Goal: Task Accomplishment & Management: Complete application form

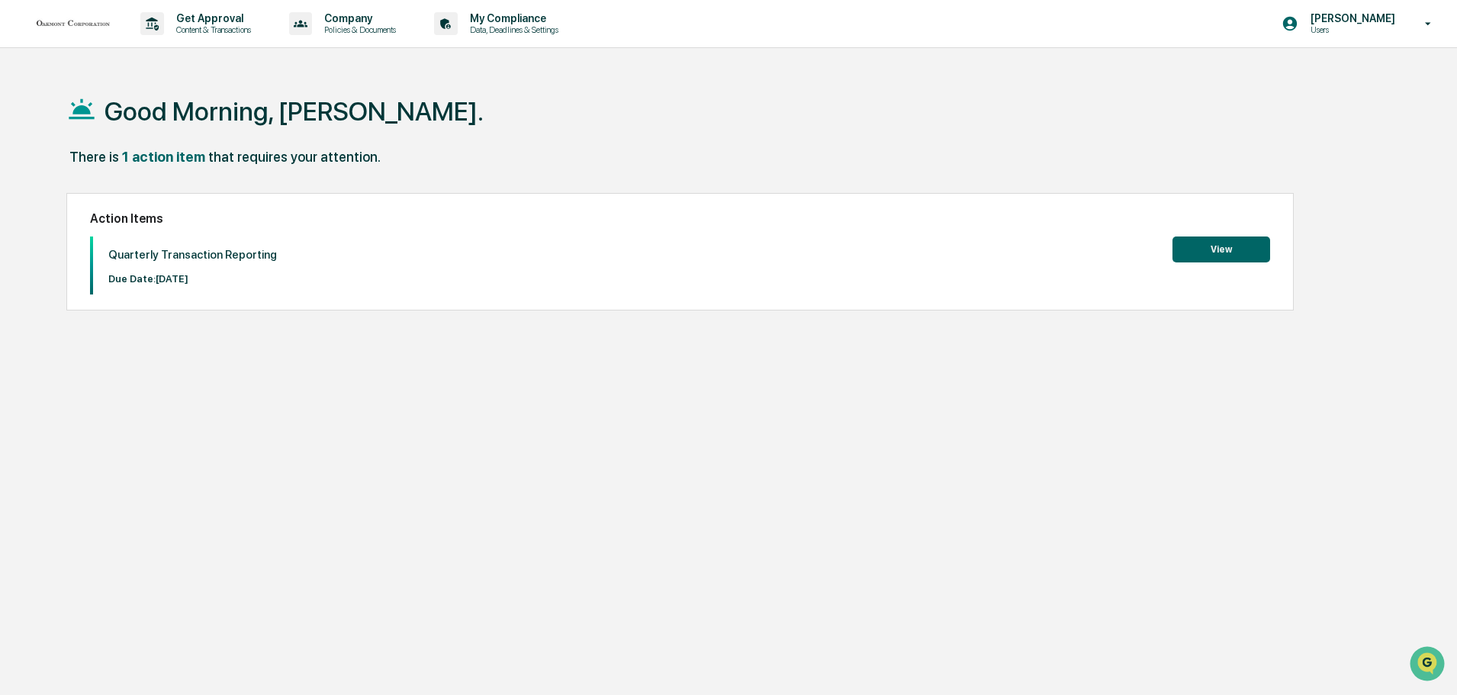
click at [1214, 250] on button "View" at bounding box center [1221, 249] width 98 height 26
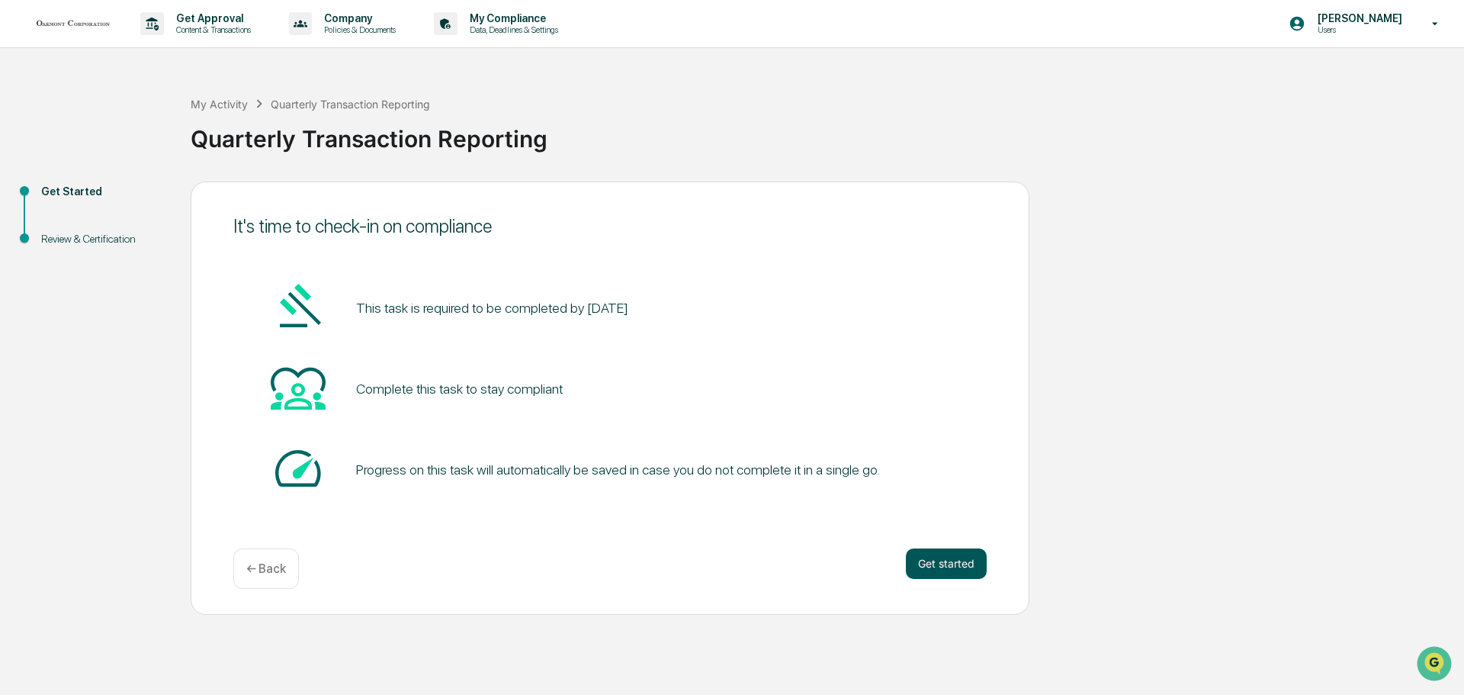
click at [926, 559] on button "Get started" at bounding box center [946, 563] width 81 height 31
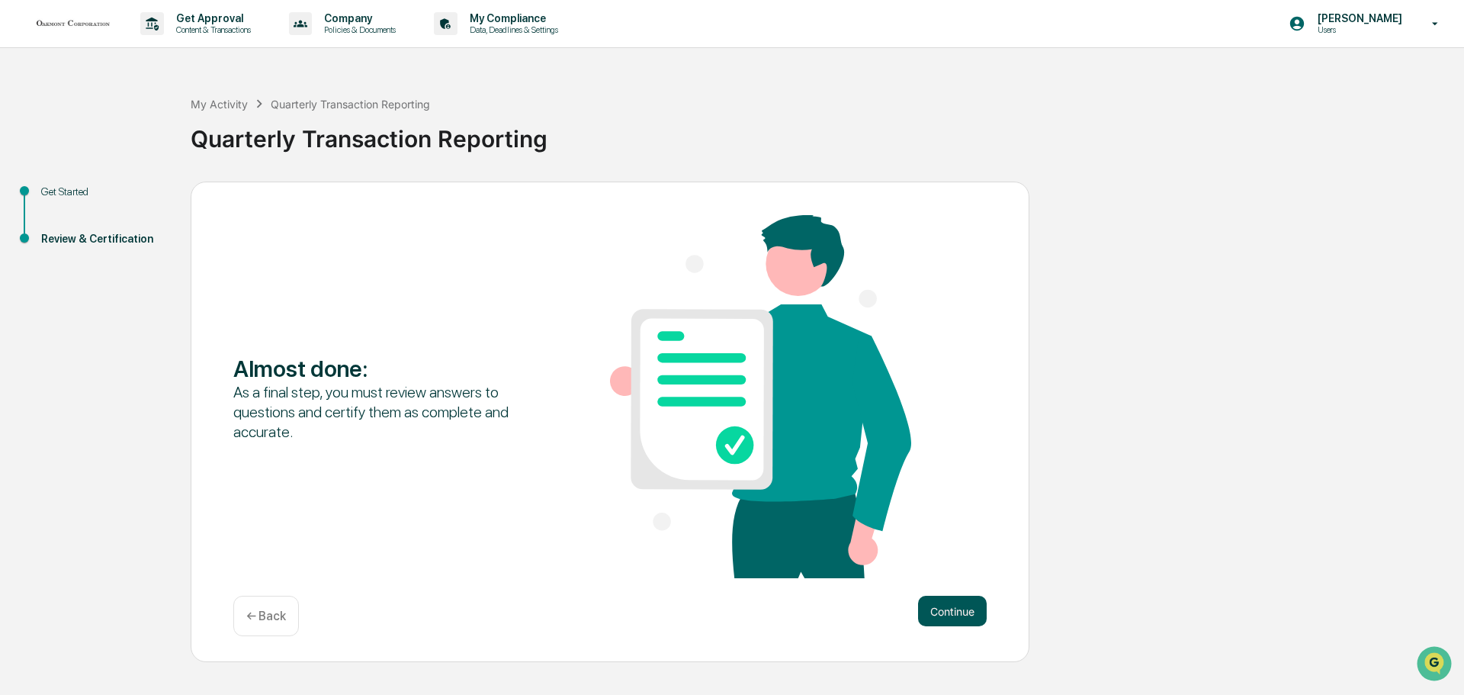
click at [953, 609] on button "Continue" at bounding box center [952, 611] width 69 height 31
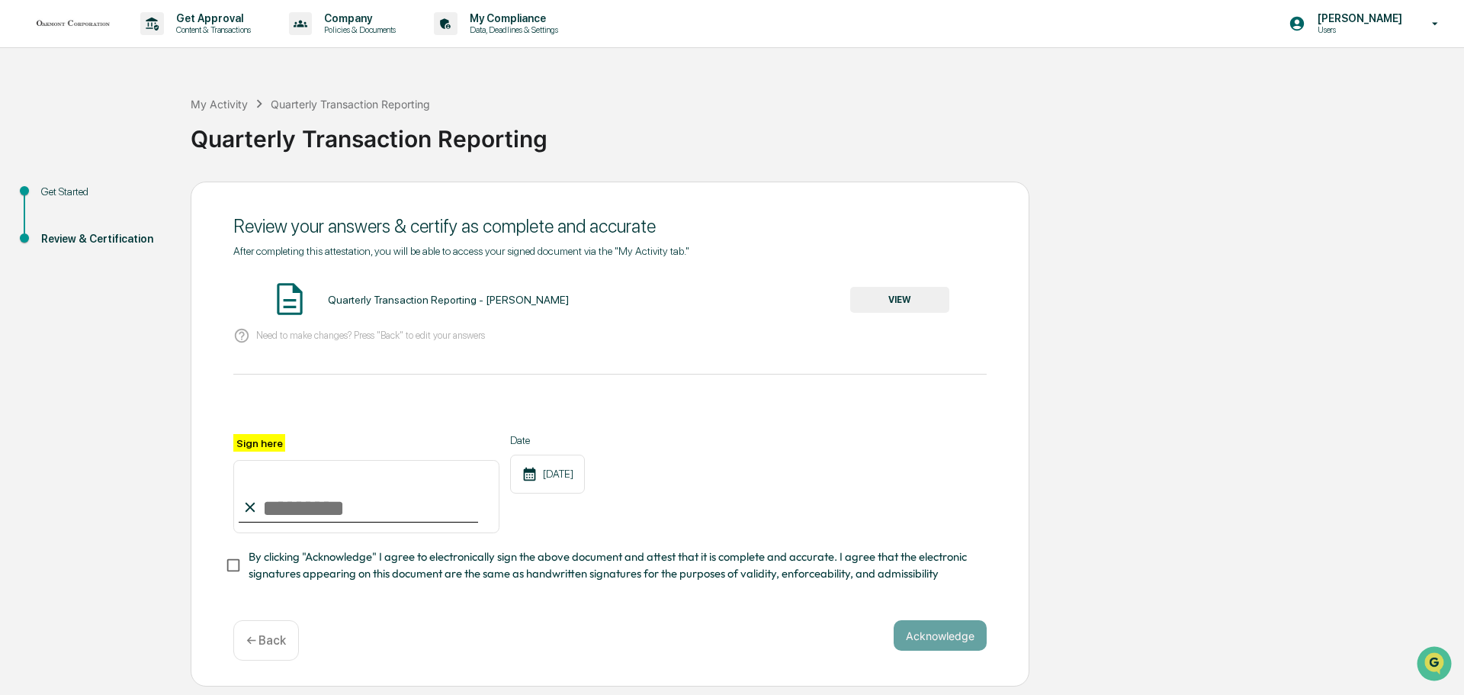
click at [267, 513] on input "Sign here" at bounding box center [366, 496] width 266 height 73
type input "**********"
click at [558, 477] on div "[DATE]" at bounding box center [547, 474] width 75 height 39
click at [925, 632] on button "Acknowledge" at bounding box center [940, 635] width 93 height 31
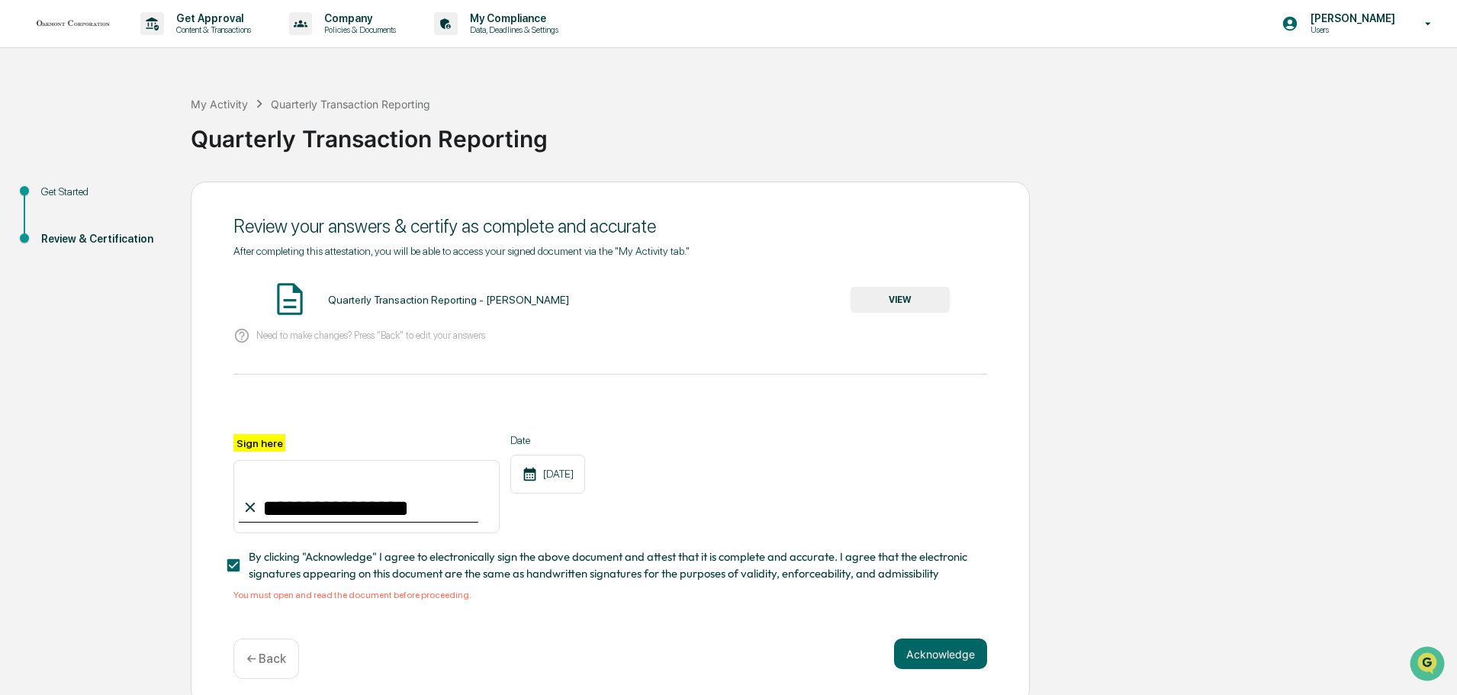
click at [898, 300] on button "VIEW" at bounding box center [899, 300] width 99 height 26
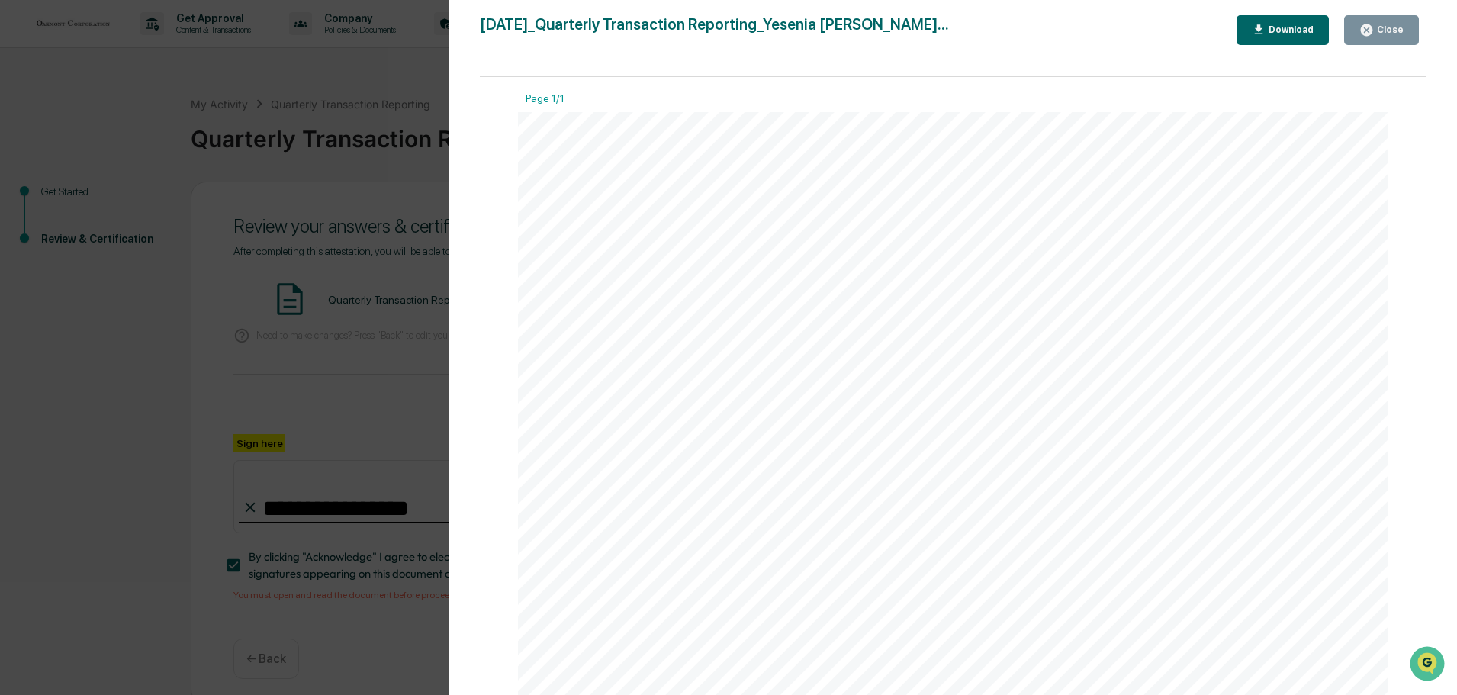
click at [1289, 29] on div "Download" at bounding box center [1289, 29] width 48 height 11
click at [1376, 21] on button "Close" at bounding box center [1381, 30] width 75 height 30
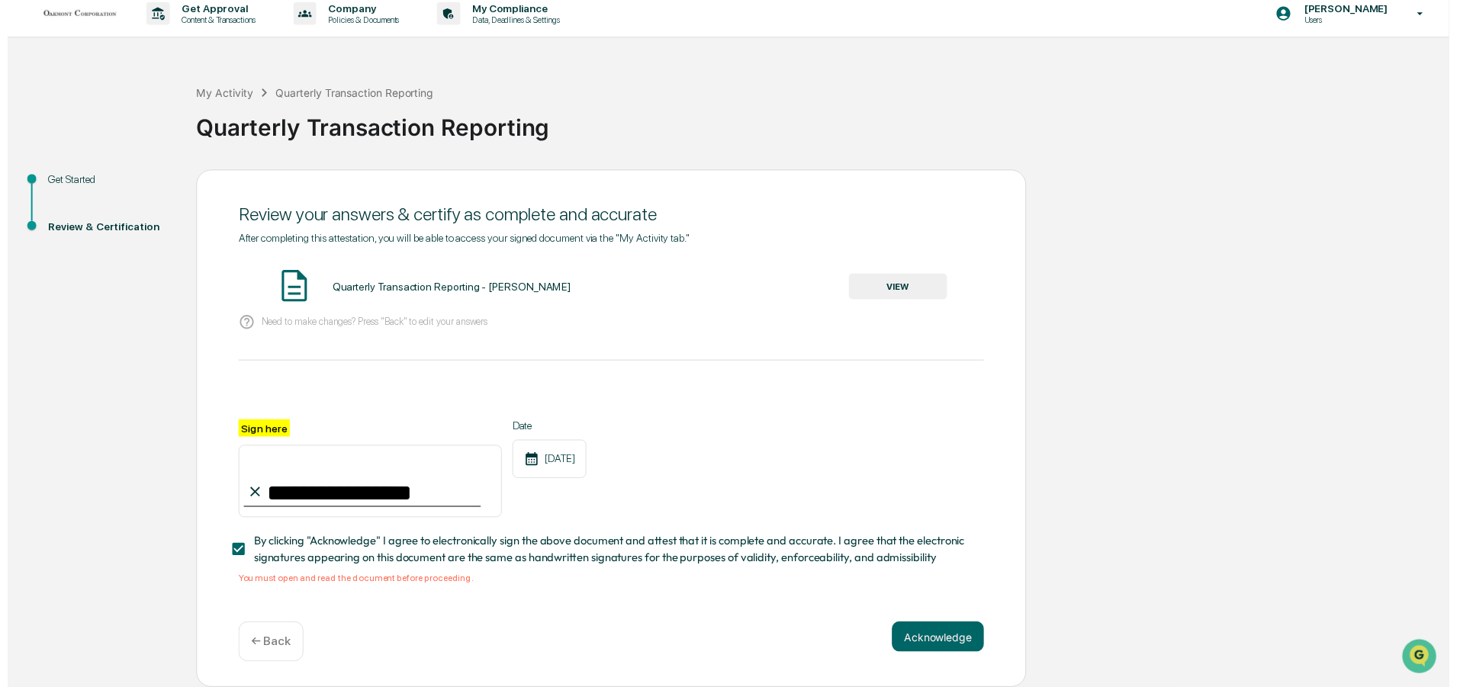
scroll to position [14, 0]
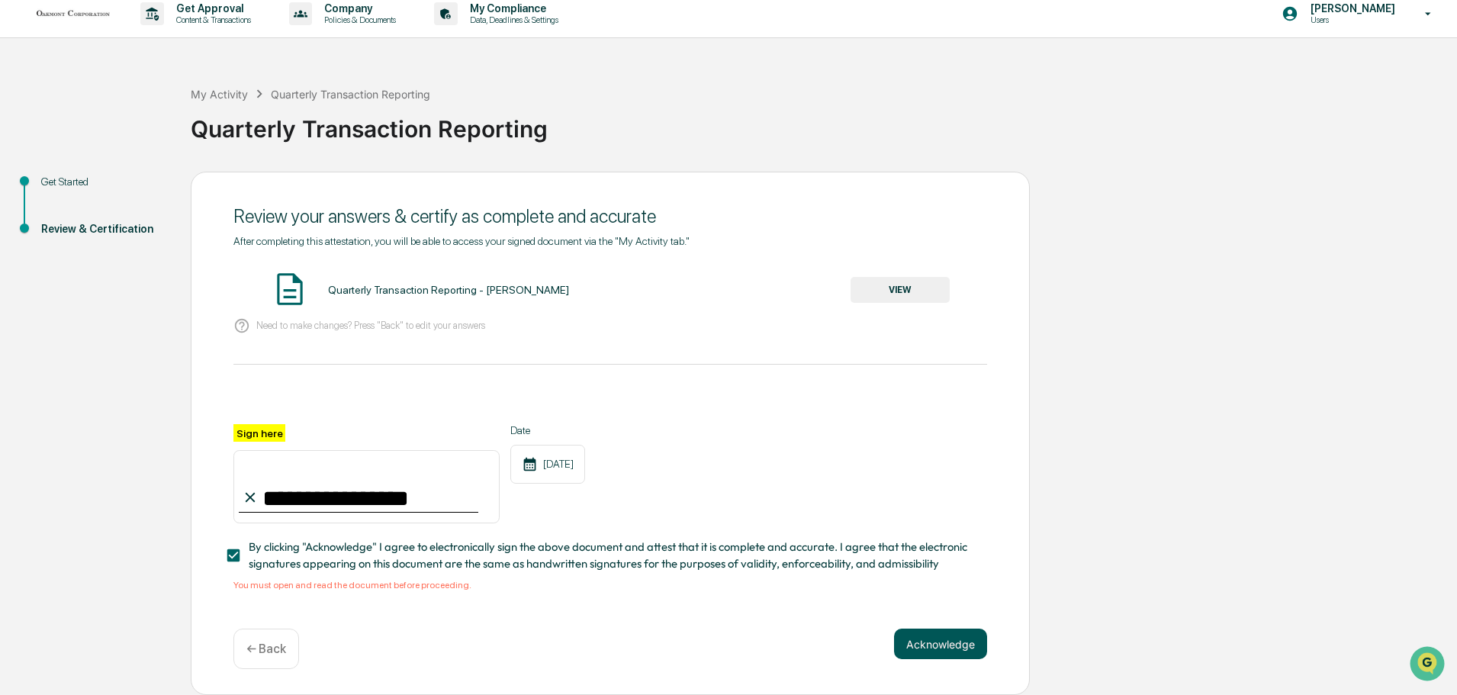
click at [944, 646] on button "Acknowledge" at bounding box center [940, 643] width 93 height 31
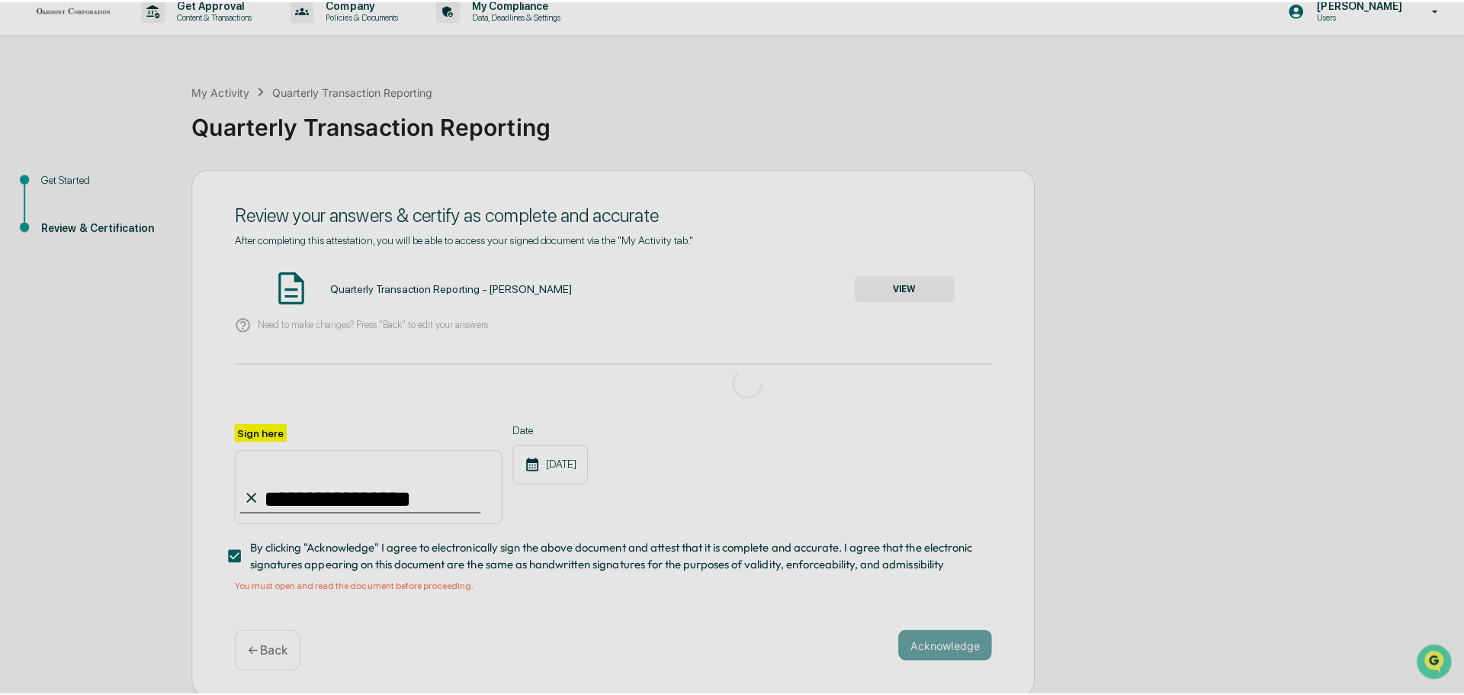
scroll to position [0, 0]
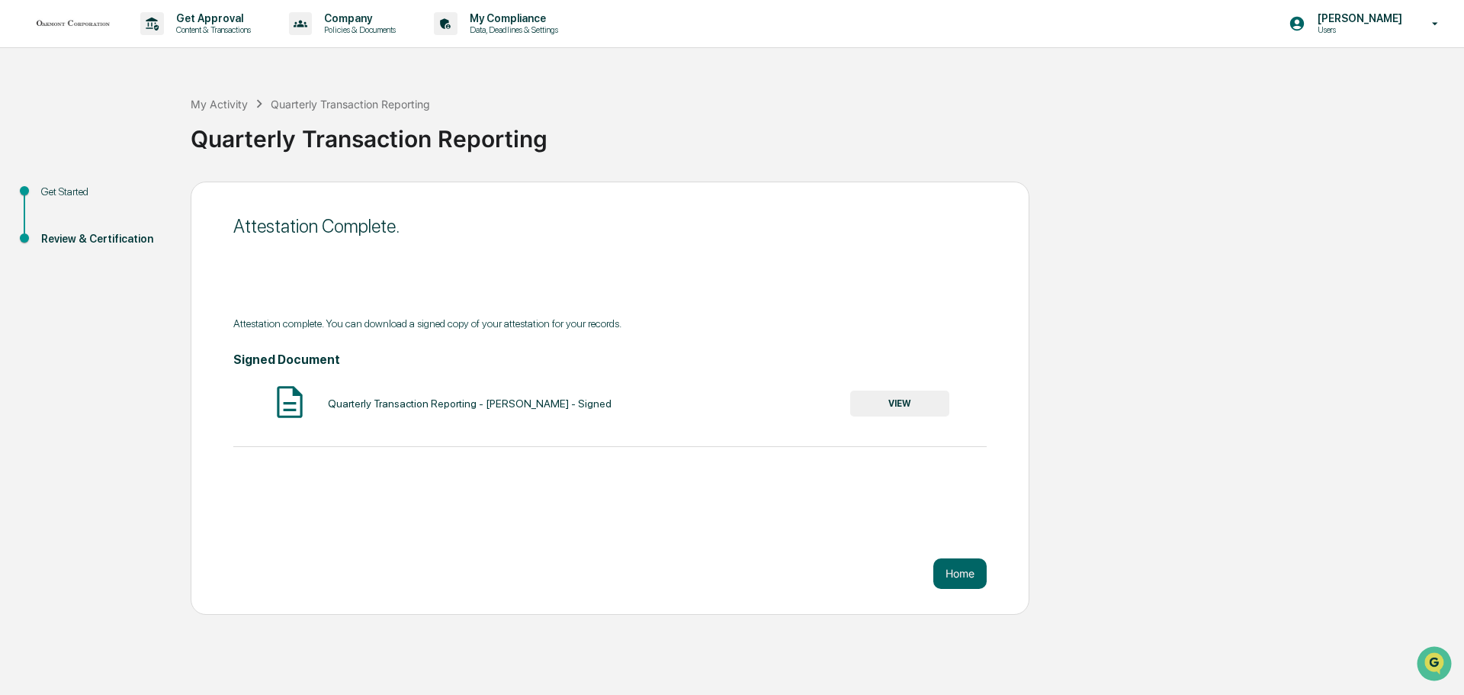
click at [908, 404] on button "VIEW" at bounding box center [899, 404] width 99 height 26
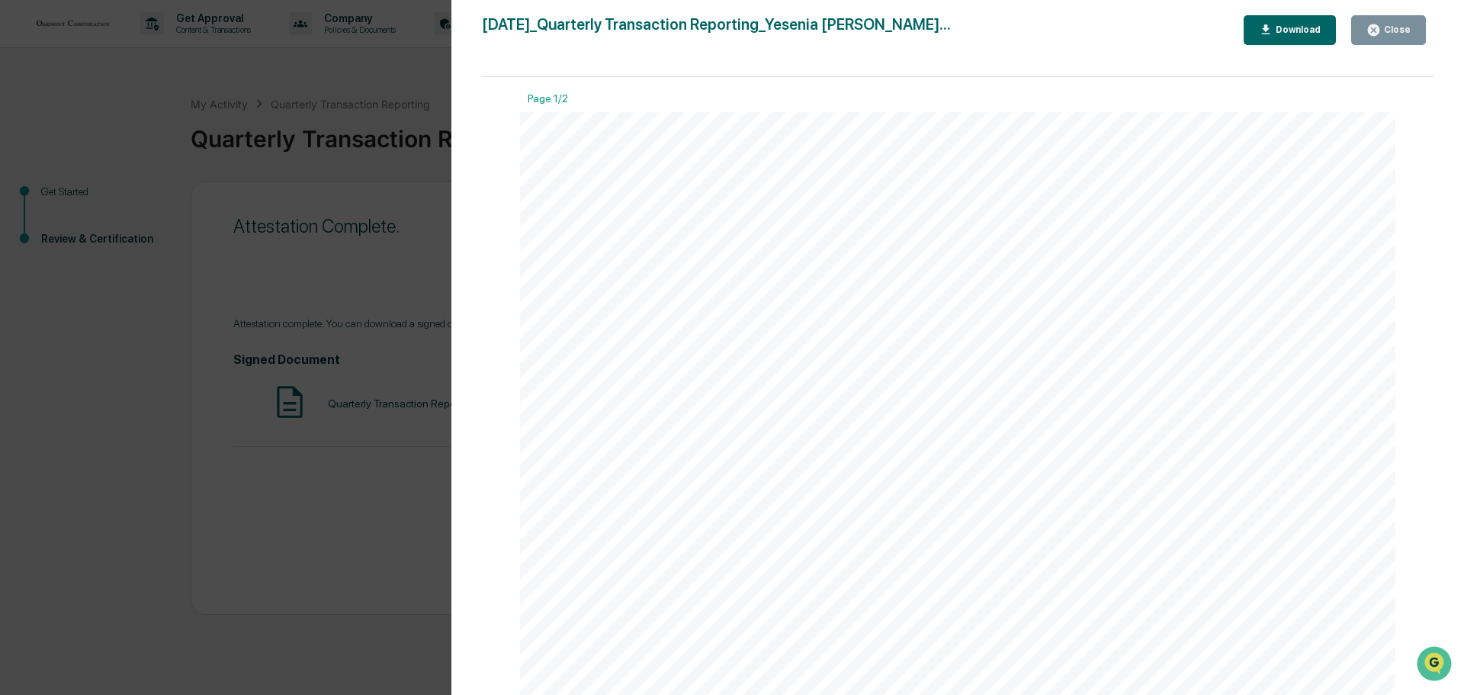
click at [1292, 32] on div "Download" at bounding box center [1297, 29] width 48 height 11
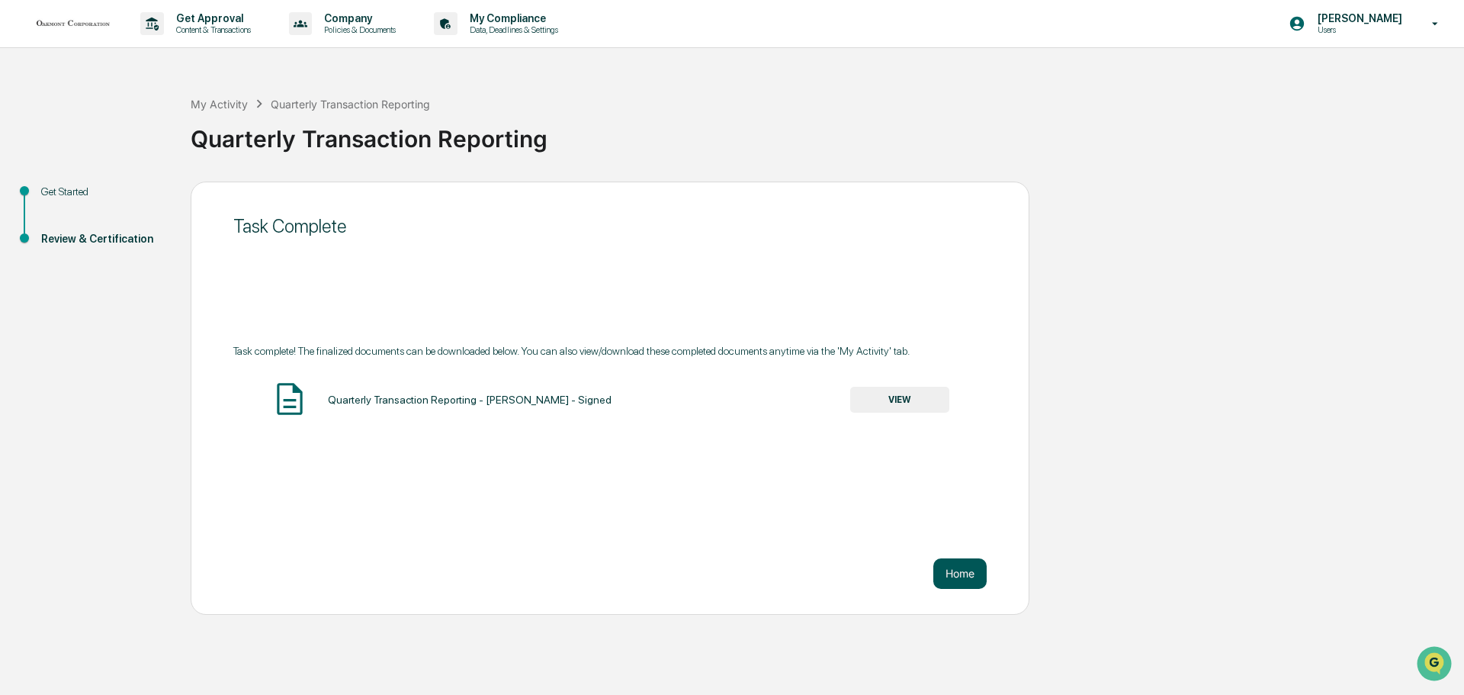
click at [963, 570] on button "Home" at bounding box center [960, 573] width 53 height 31
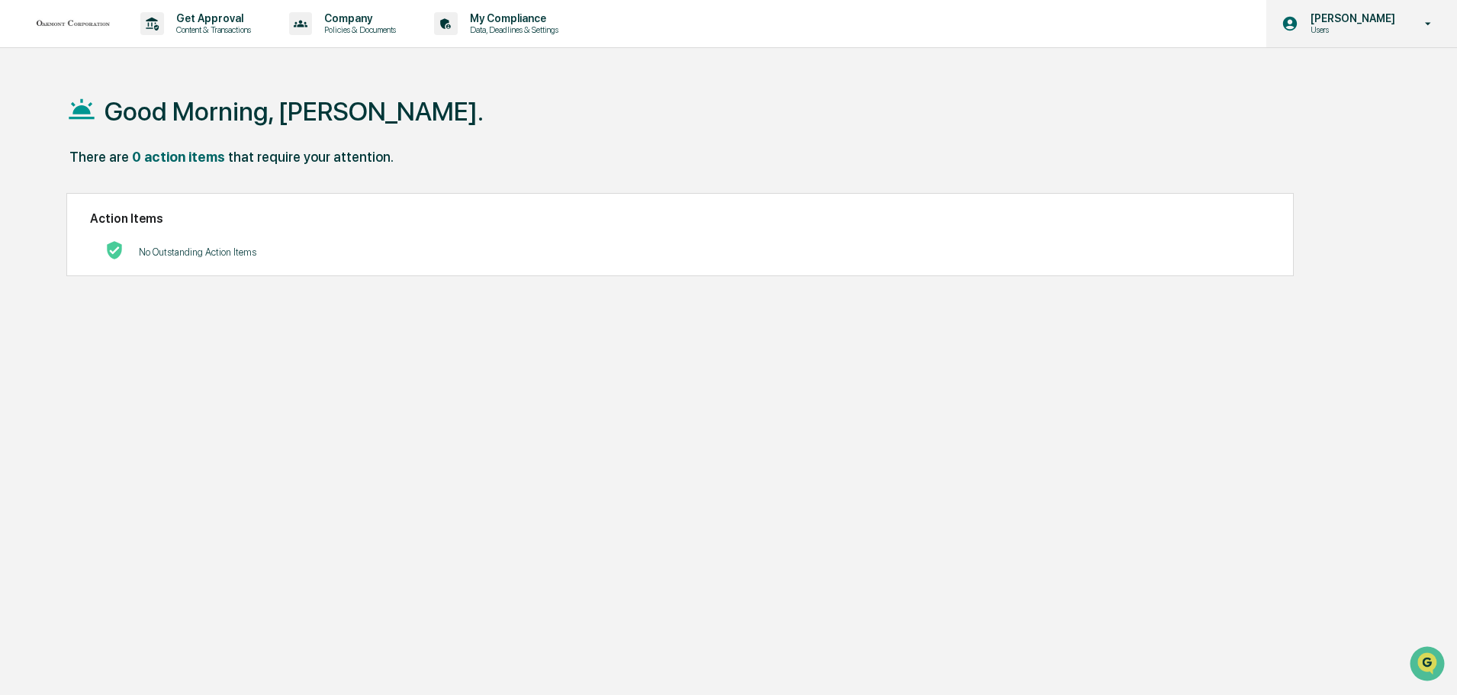
click at [1387, 20] on p "[PERSON_NAME]" at bounding box center [1350, 18] width 104 height 12
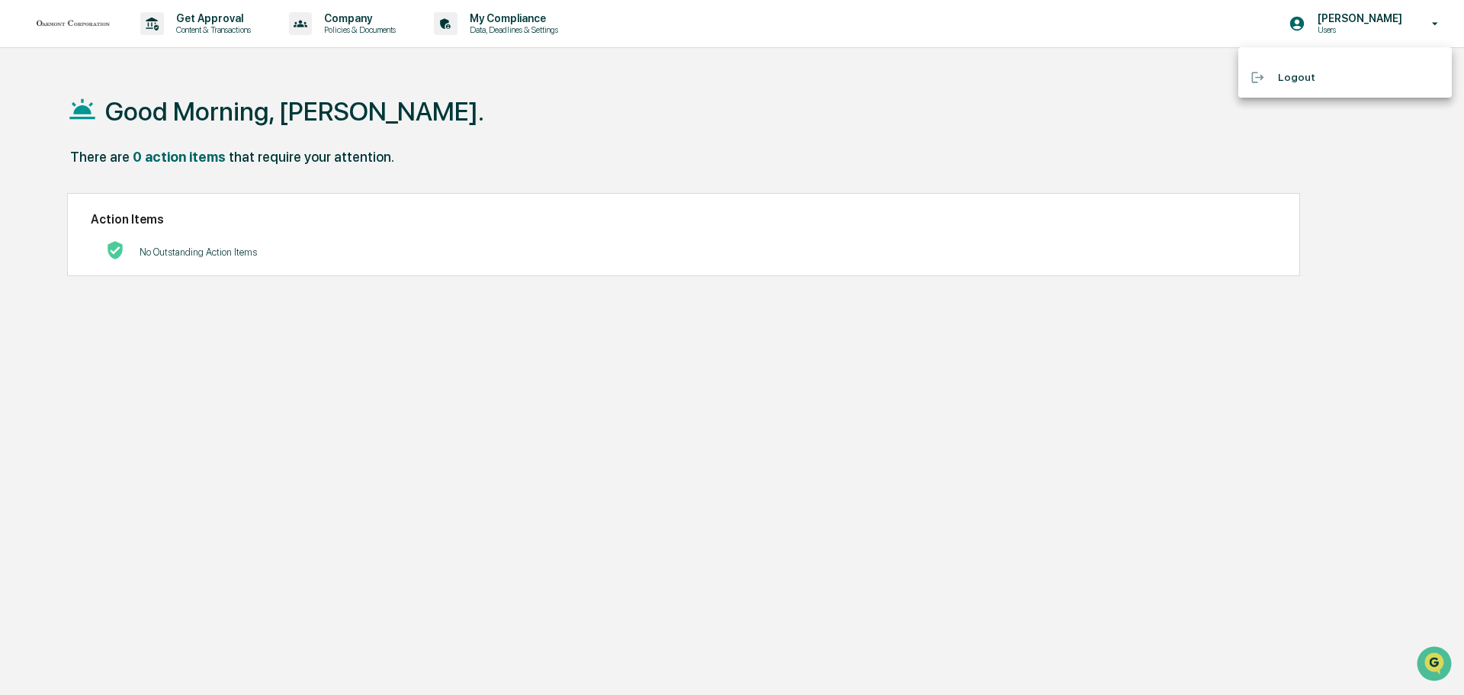
click at [1297, 75] on li "Logout" at bounding box center [1346, 77] width 214 height 28
